Goal: Obtain resource: Obtain resource

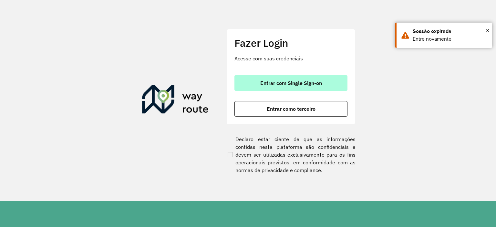
click at [292, 81] on span "Entrar com Single Sign-on" at bounding box center [291, 82] width 62 height 5
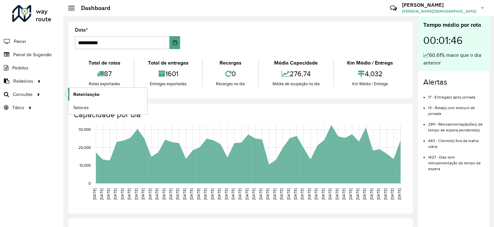
click at [84, 93] on span "Roteirização" at bounding box center [86, 94] width 26 height 7
click at [82, 108] on span "Setores" at bounding box center [81, 107] width 16 height 7
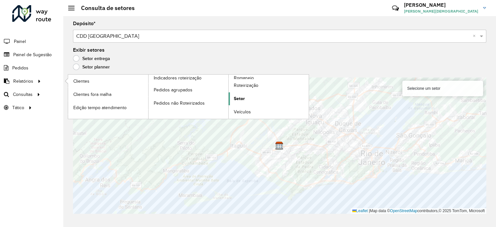
click at [242, 100] on span "Setor" at bounding box center [239, 98] width 11 height 7
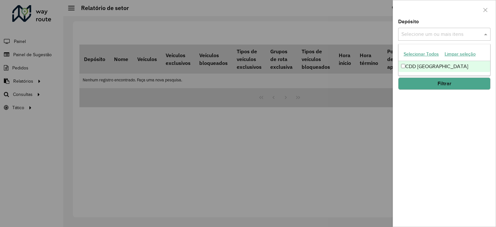
click at [437, 33] on input "text" at bounding box center [441, 35] width 83 height 8
click at [418, 65] on div "CDD Rio de Janeiro" at bounding box center [445, 66] width 92 height 11
click at [424, 105] on div "Depósito Selecione um ou mais itens CDD Rio de Janeiro × × Grupo de Depósito Se…" at bounding box center [444, 122] width 103 height 207
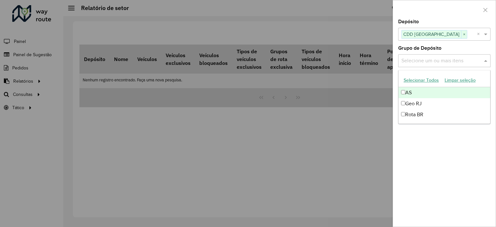
click at [435, 61] on input "text" at bounding box center [441, 61] width 83 height 8
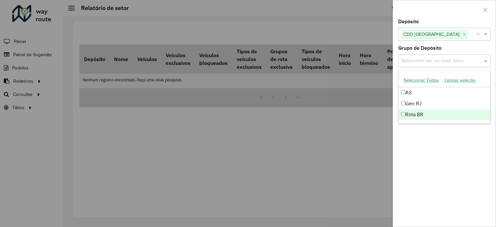
click at [440, 156] on div "Depósito Selecione um ou mais itens CDD Rio de Janeiro × × Grupo de Depósito Se…" at bounding box center [444, 122] width 103 height 207
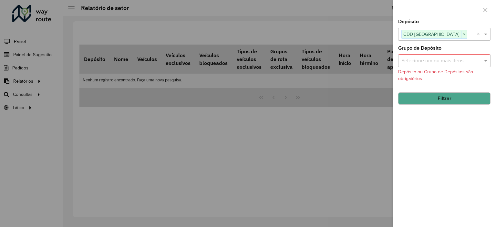
click at [430, 101] on button "Filtrar" at bounding box center [444, 98] width 92 height 12
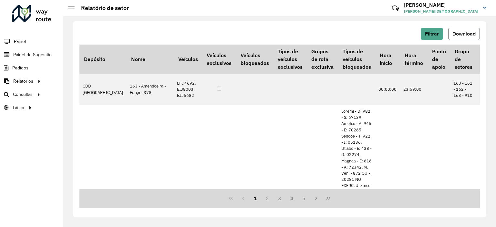
click at [467, 36] on span "Download" at bounding box center [464, 33] width 23 height 5
